Goal: Task Accomplishment & Management: Use online tool/utility

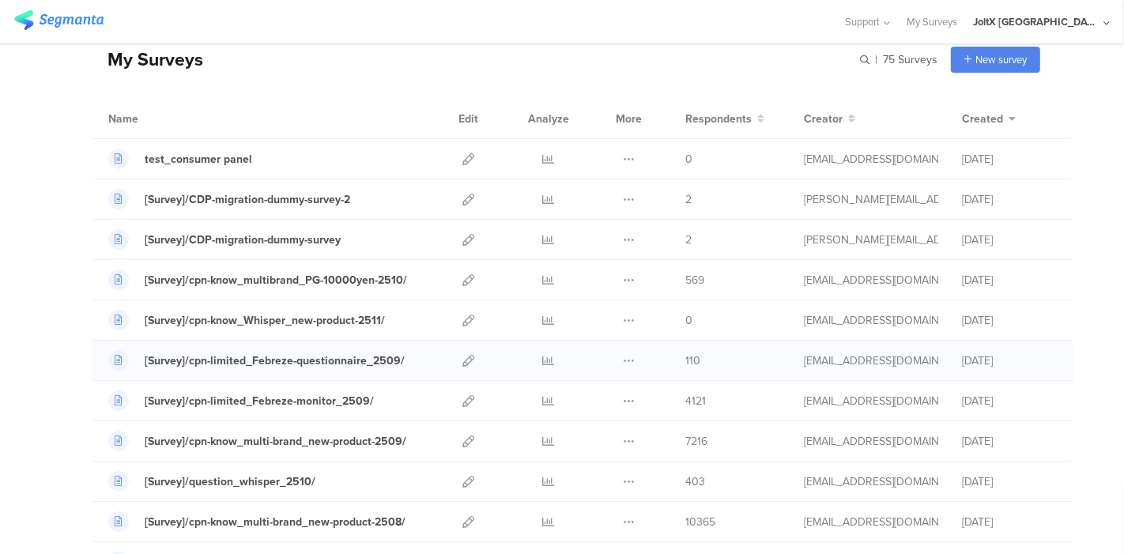
scroll to position [88, 0]
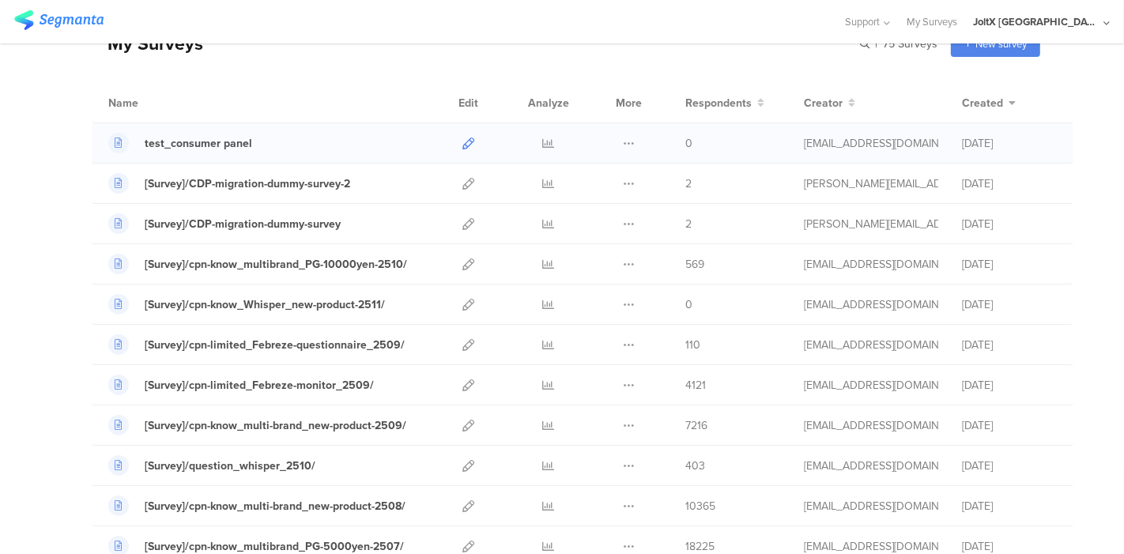
click at [462, 145] on icon at bounding box center [468, 143] width 12 height 12
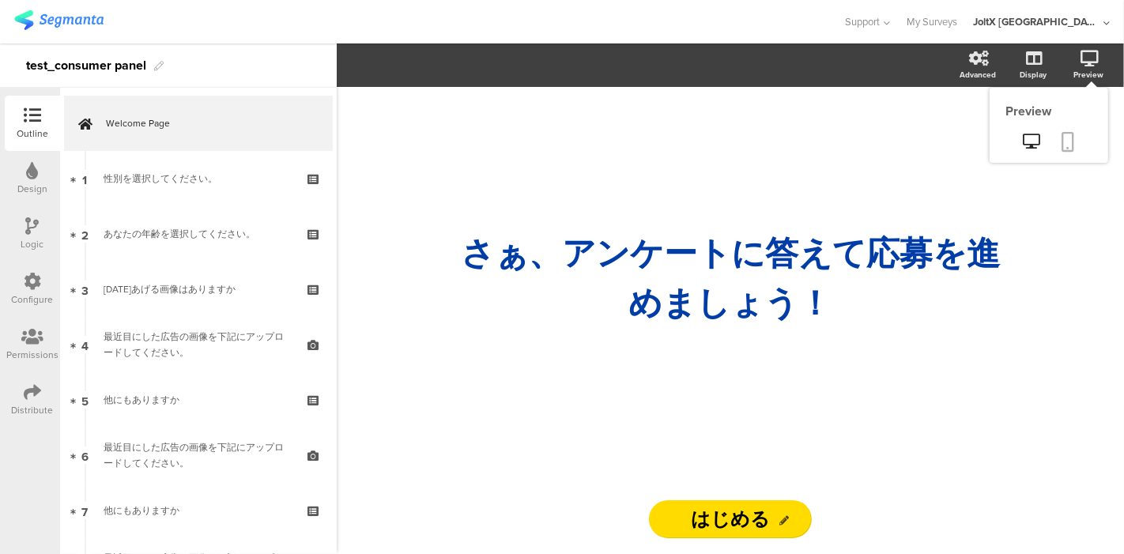
click at [1071, 136] on icon at bounding box center [1068, 142] width 13 height 20
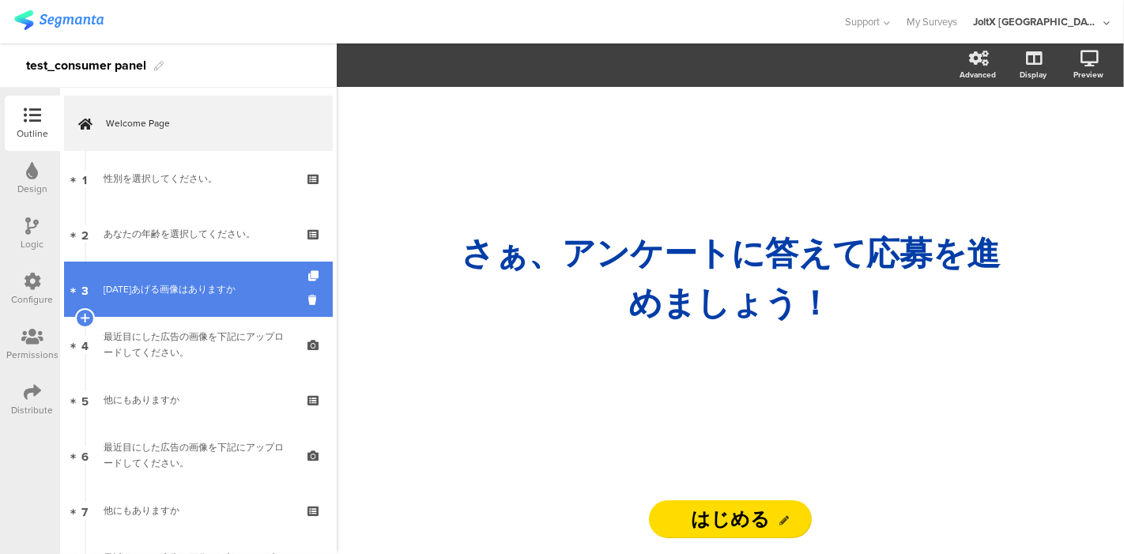
click at [215, 288] on div "[DATE]あげる画像はありますか" at bounding box center [198, 289] width 189 height 16
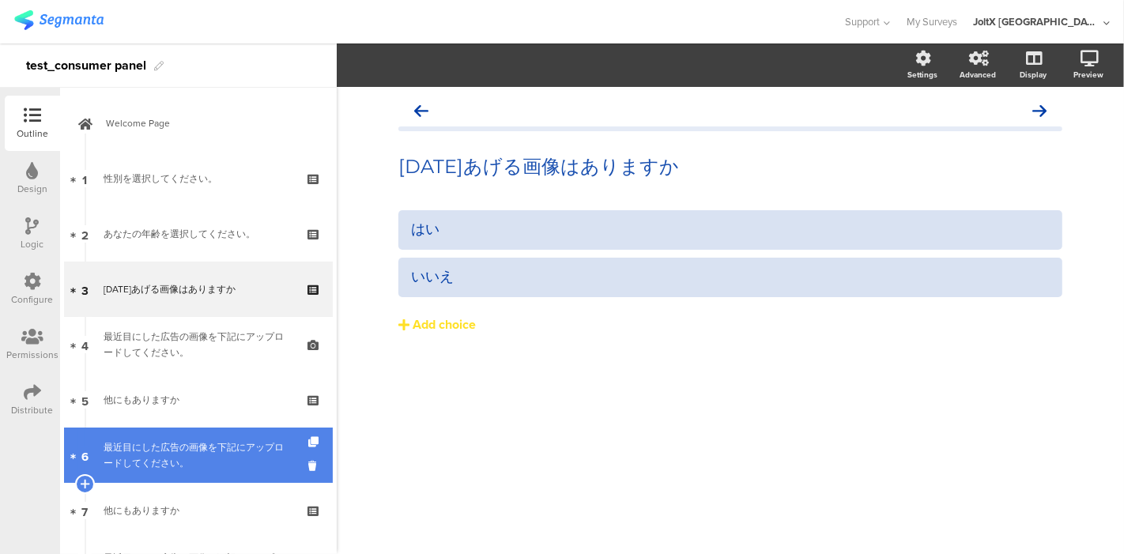
click at [160, 450] on div "最近目にした広告の画像を下記にアップロードしてください。" at bounding box center [198, 455] width 189 height 32
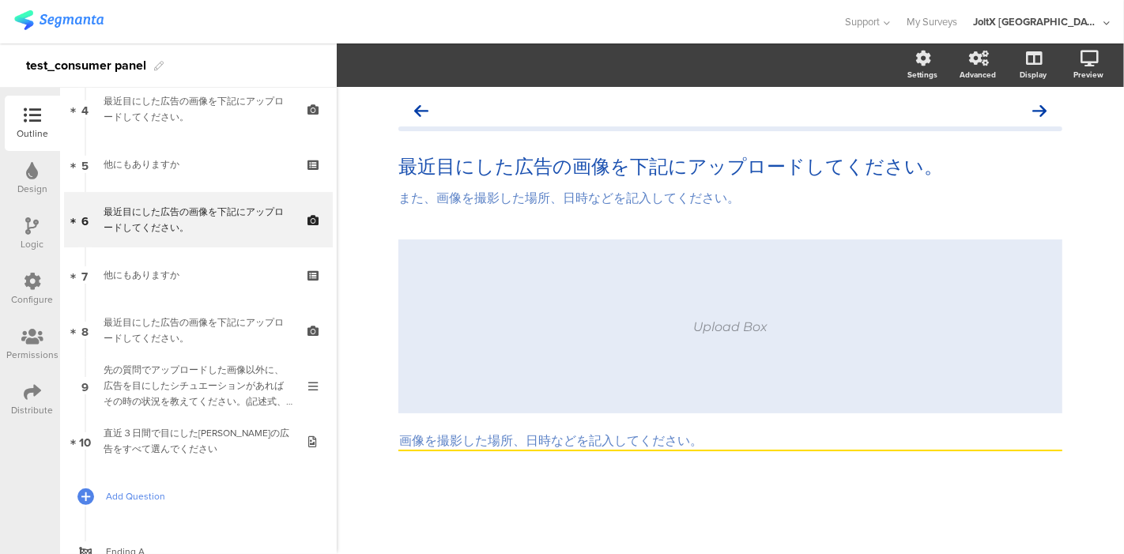
scroll to position [263, 0]
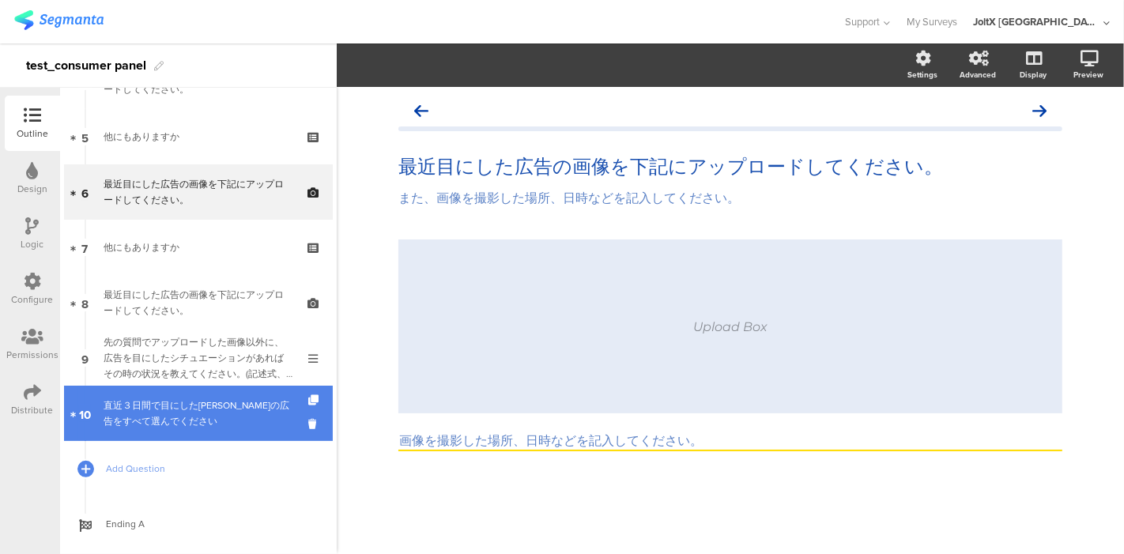
click at [178, 429] on link "10 直近３日間で目にした[PERSON_NAME]の広告をすべて選んでください" at bounding box center [198, 413] width 269 height 55
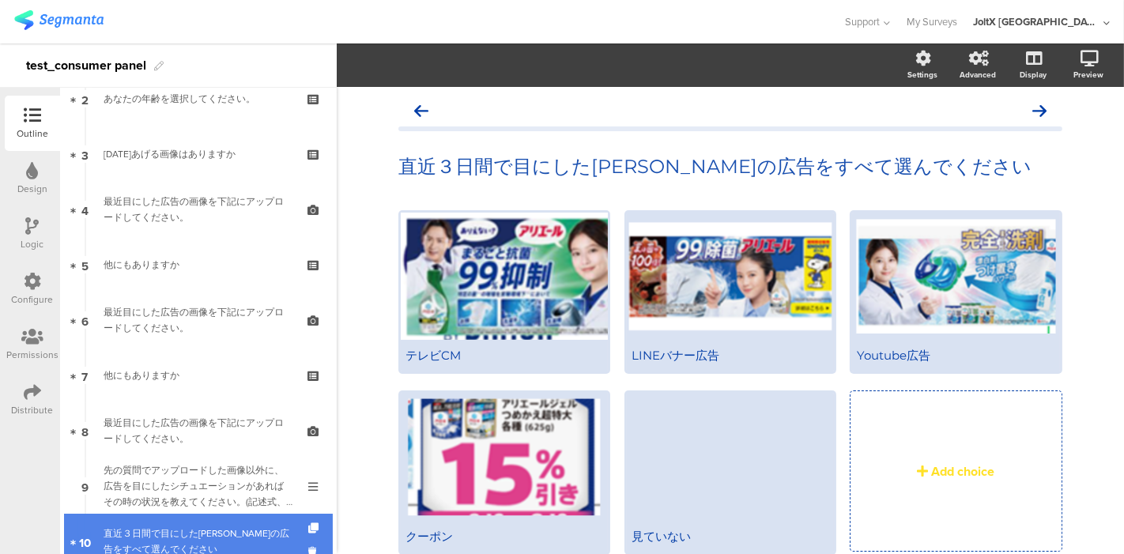
scroll to position [119, 0]
